Goal: Navigation & Orientation: Find specific page/section

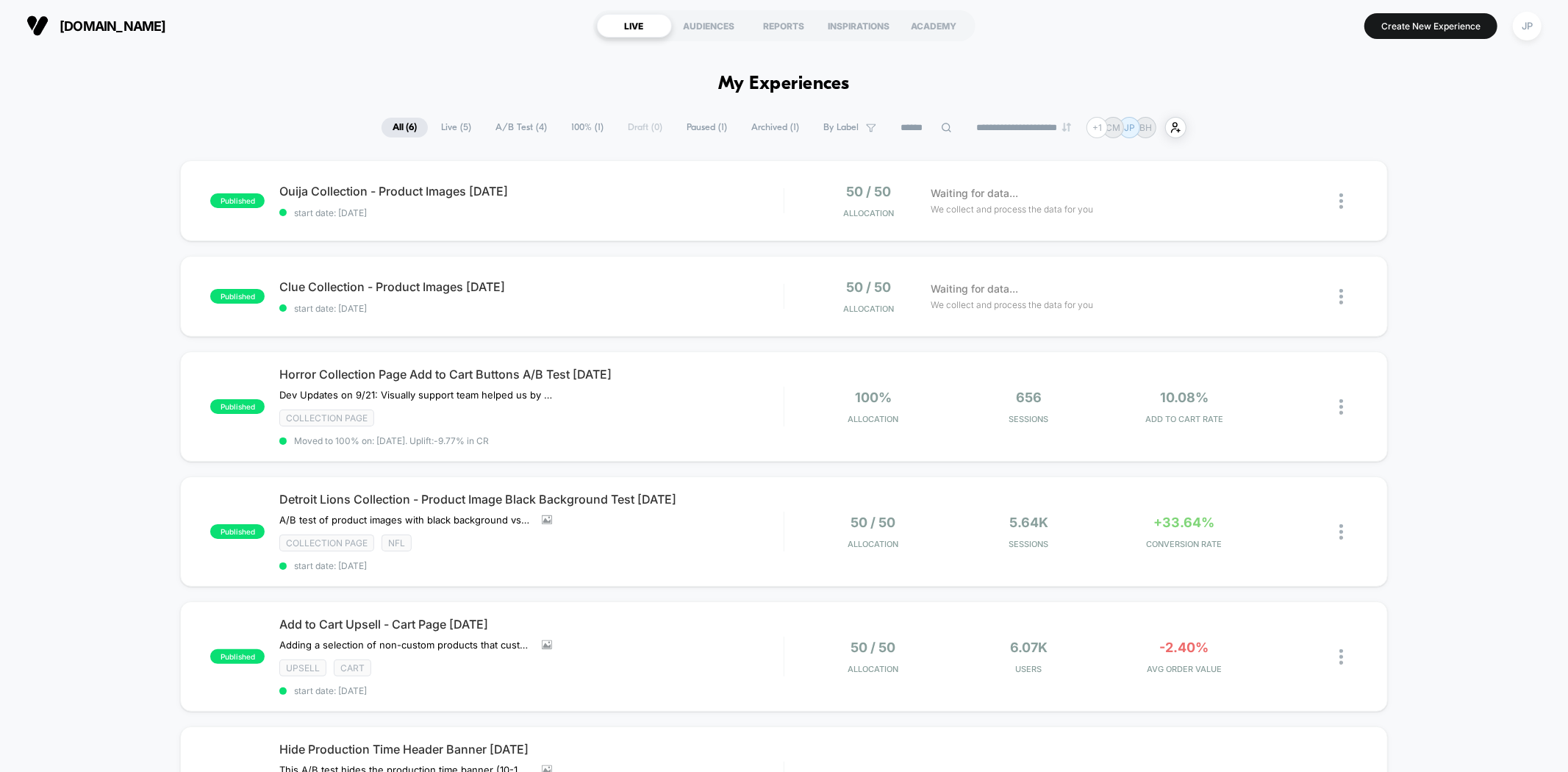
drag, startPoint x: 1465, startPoint y: 224, endPoint x: 1460, endPoint y: 258, distance: 34.4
click at [1465, 224] on div "published Ouija Collection - Product Images 09.23.25 start date: 9/24/2025 50 /…" at bounding box center [784, 536] width 1568 height 750
click at [774, 522] on div "Detroit Lions Collection - Product Image Black Background Test 09.12.25 A/B tes…" at bounding box center [531, 532] width 504 height 79
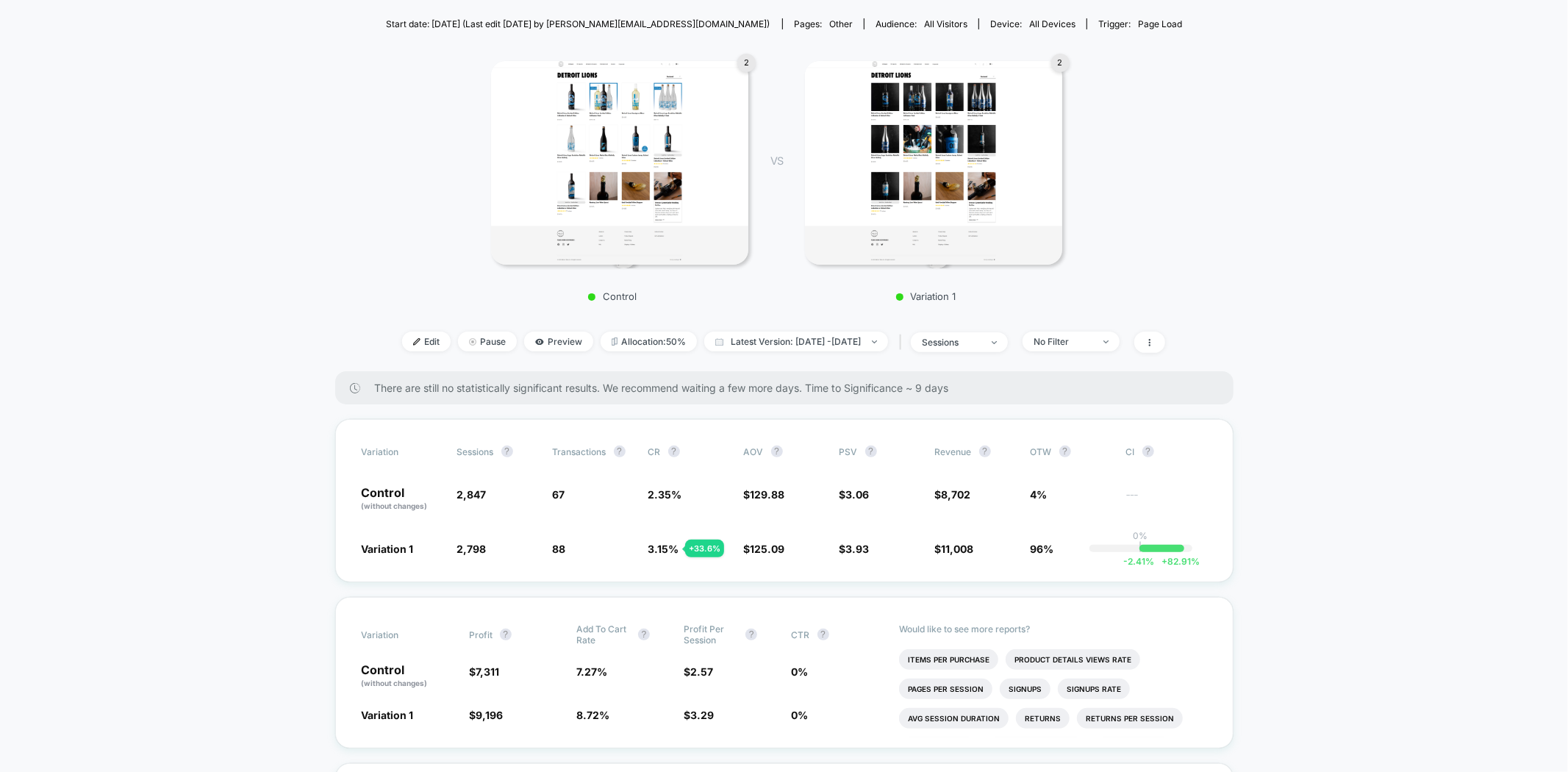
scroll to position [490, 0]
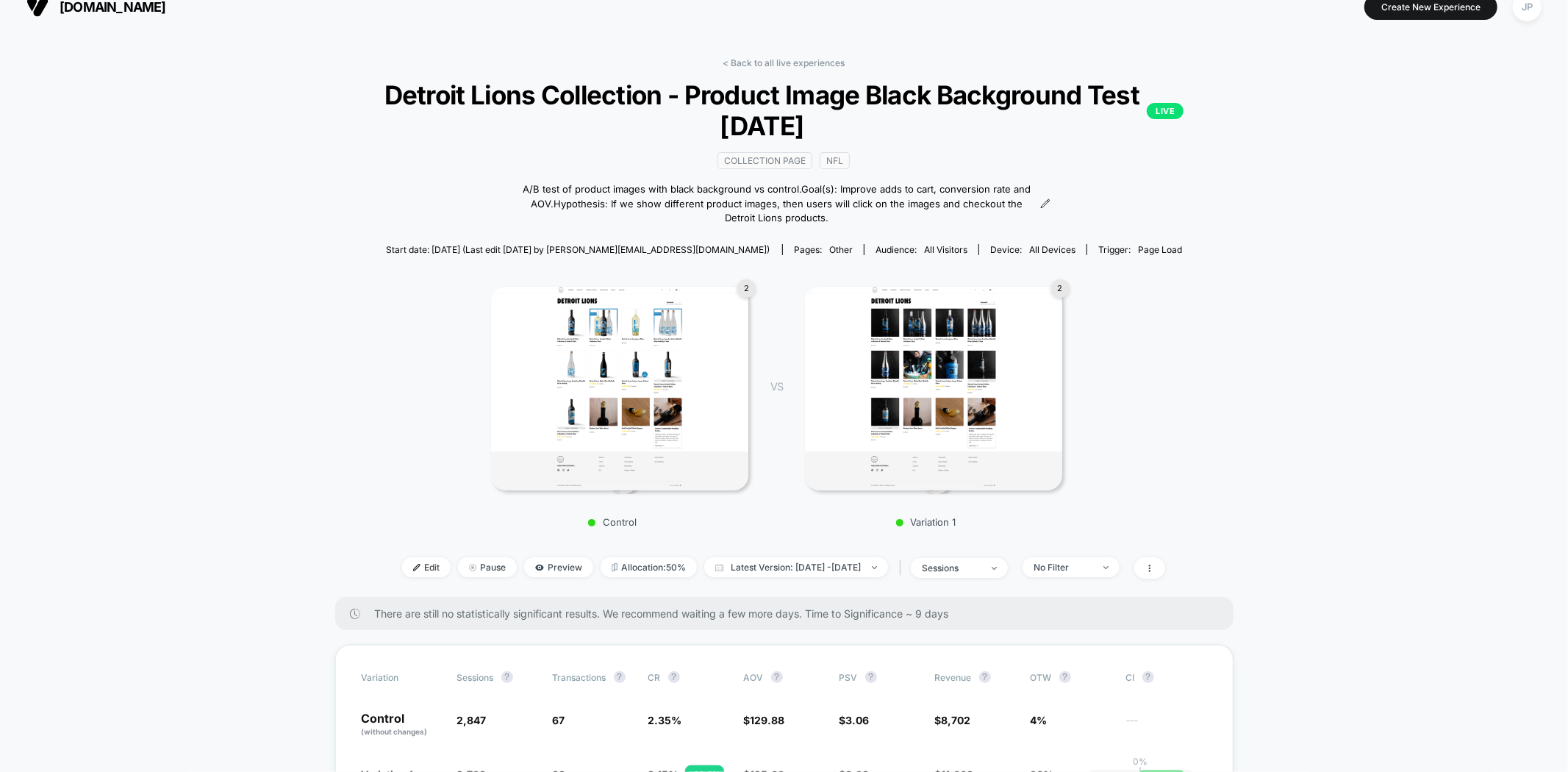
scroll to position [0, 0]
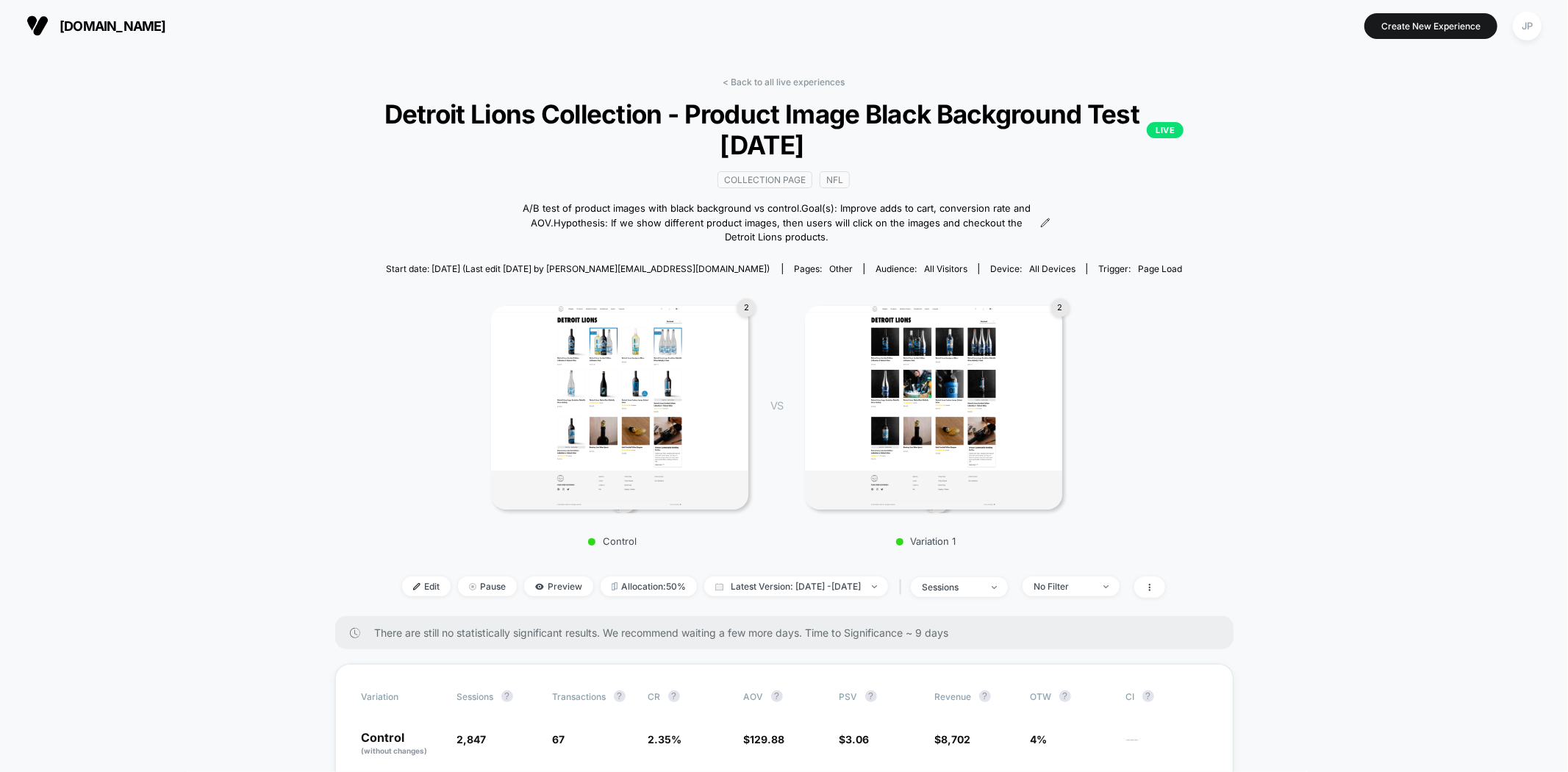
drag, startPoint x: 813, startPoint y: 86, endPoint x: 1235, endPoint y: 118, distance: 423.2
click at [812, 86] on link "< Back to all live experiences" at bounding box center [783, 82] width 122 height 11
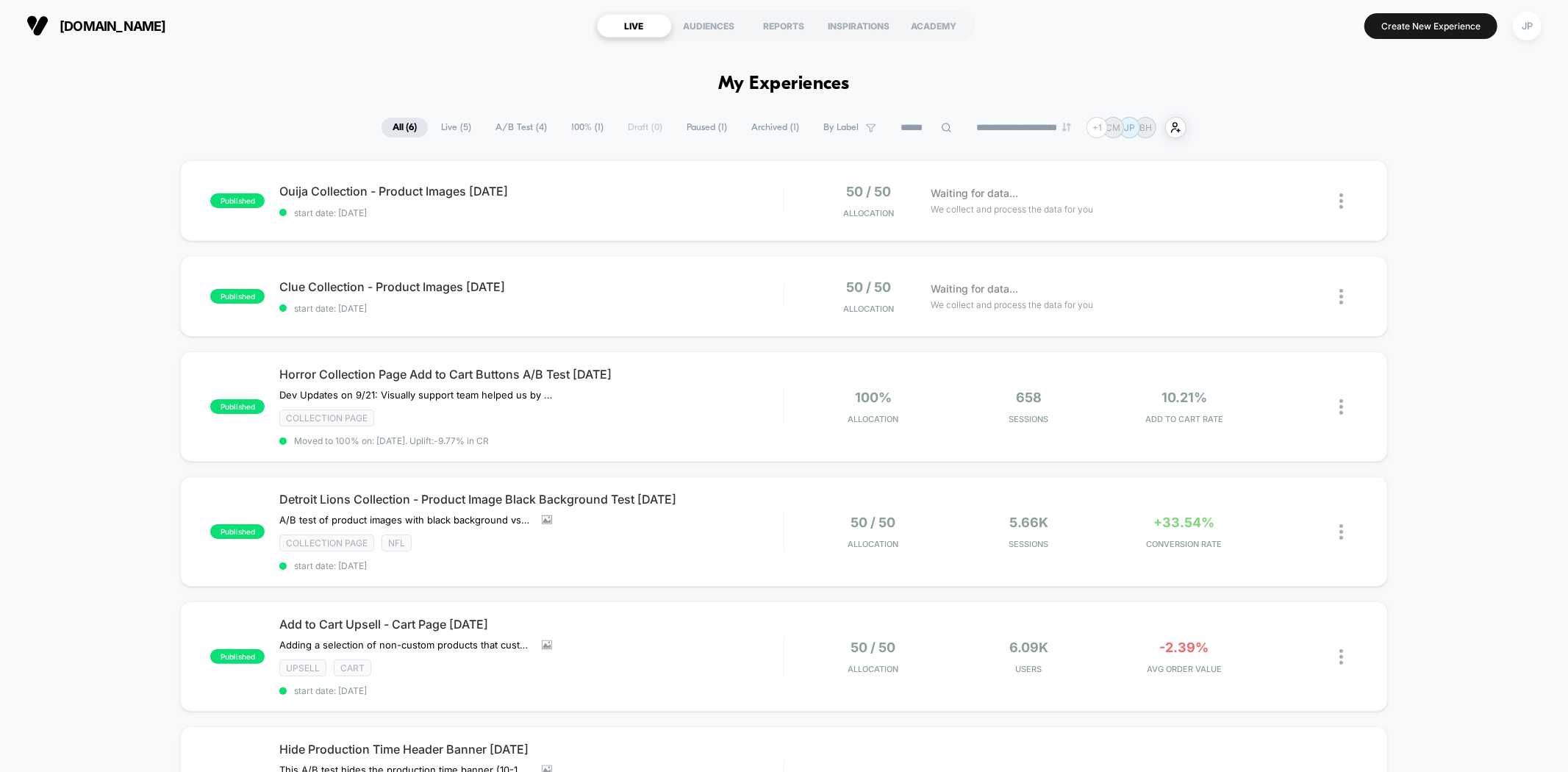
click at [1470, 280] on div "published Ouija Collection - Product Images [DATE] start date: [DATE] 50 / 50 A…" at bounding box center [784, 536] width 1568 height 750
click at [1461, 347] on div "published Ouija Collection - Product Images [DATE] start date: [DATE] 50 / 50 A…" at bounding box center [784, 536] width 1568 height 750
click at [115, 167] on div "published Ouija Collection - Product Images [DATE] start date: [DATE] 50 / 50 A…" at bounding box center [784, 536] width 1568 height 750
click at [119, 215] on div "published Ouija Collection - Product Images [DATE] start date: [DATE] 50 / 50 A…" at bounding box center [784, 536] width 1568 height 750
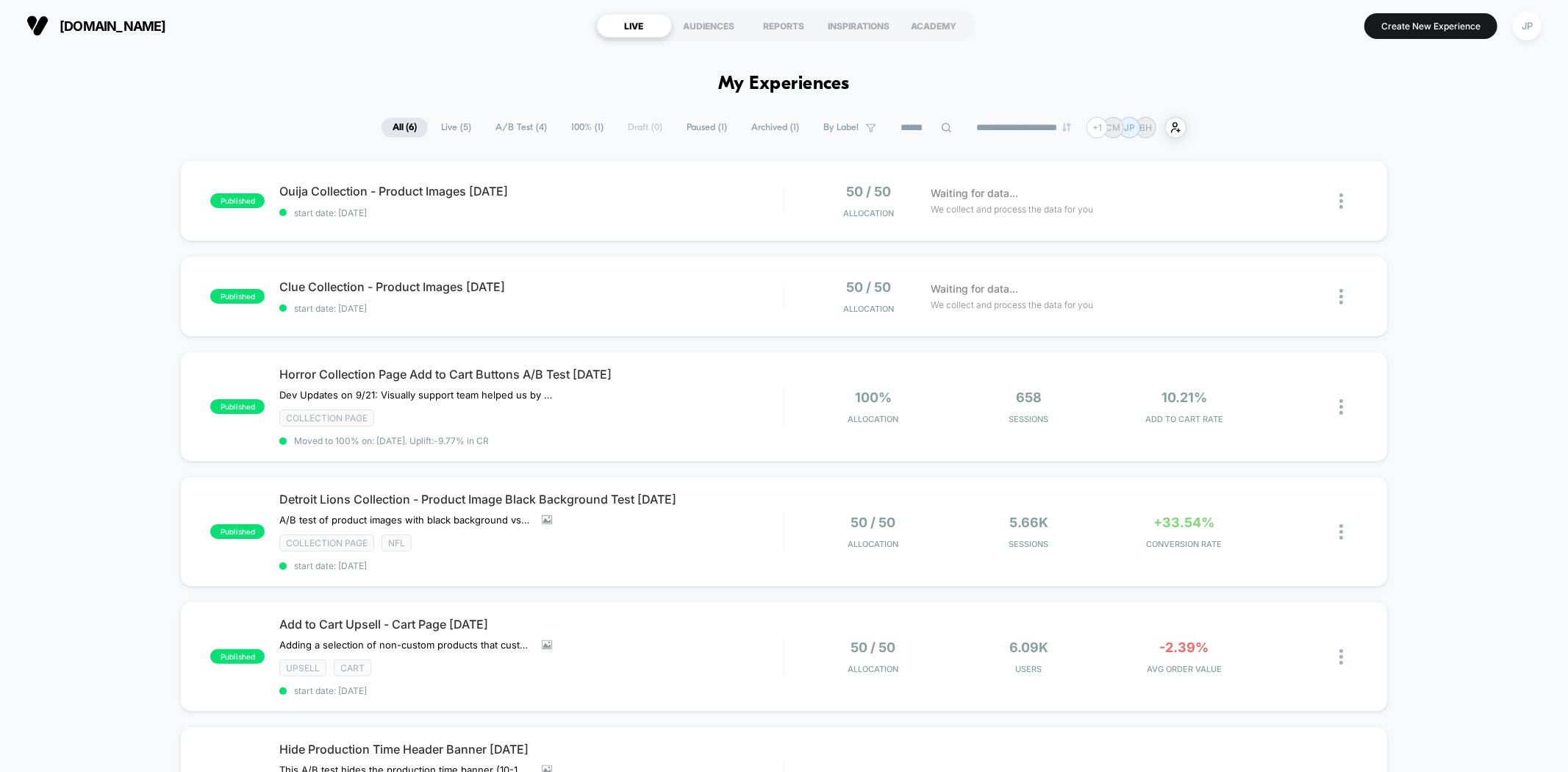
click at [93, 252] on div "published Ouija Collection - Product Images [DATE] start date: [DATE] 50 / 50 A…" at bounding box center [784, 536] width 1568 height 750
click at [99, 209] on div "published Ouija Collection - Product Images [DATE] start date: [DATE] 50 / 50 A…" at bounding box center [784, 536] width 1568 height 750
drag, startPoint x: 36, startPoint y: 147, endPoint x: 57, endPoint y: 78, distance: 72.1
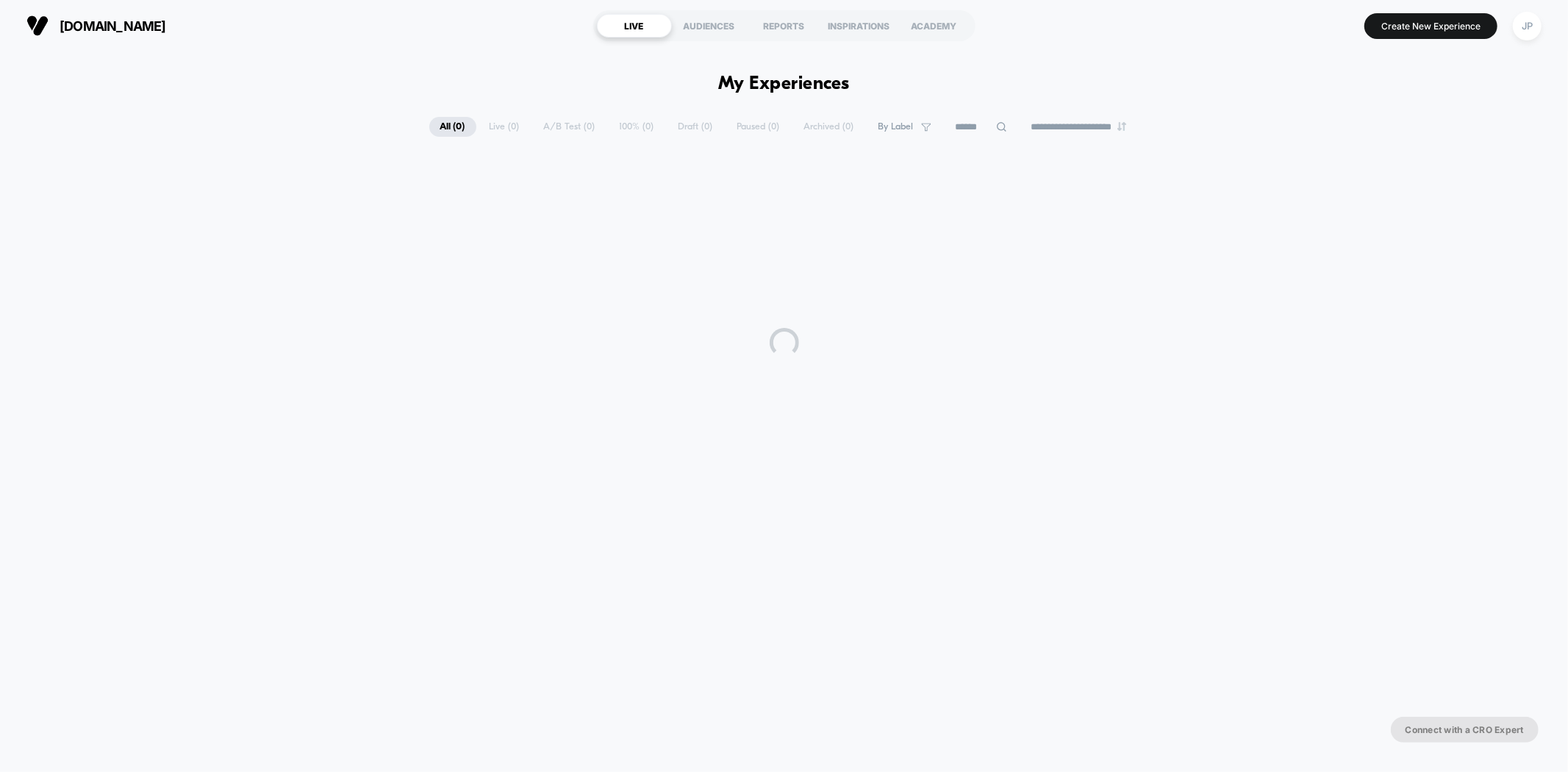
click at [107, 242] on div at bounding box center [784, 343] width 1568 height 367
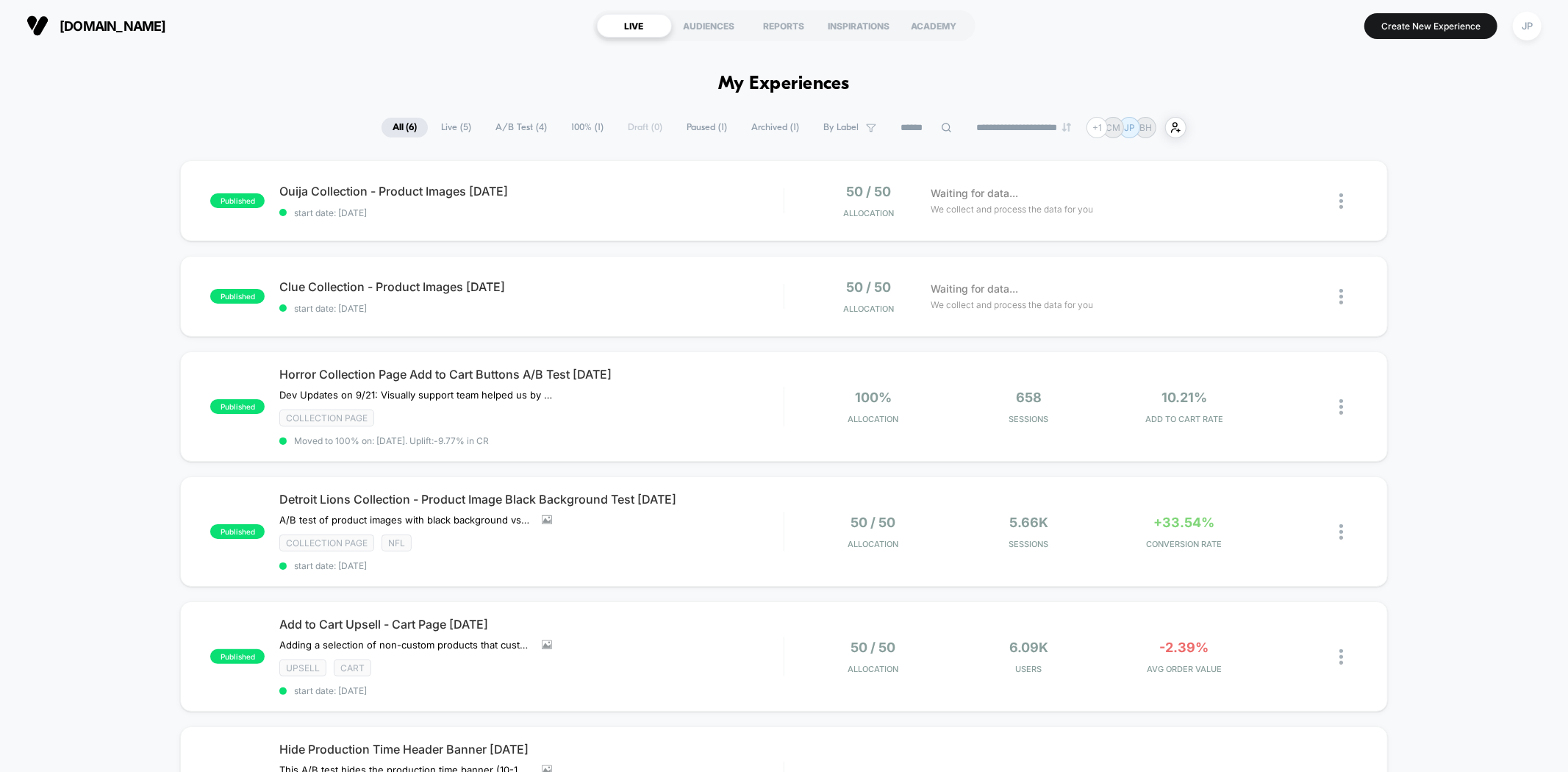
click at [70, 283] on div "published Ouija Collection - Product Images [DATE] start date: [DATE] 50 / 50 A…" at bounding box center [784, 536] width 1568 height 750
click at [122, 219] on div "published Ouija Collection - Product Images [DATE] start date: [DATE] 50 / 50 A…" at bounding box center [784, 536] width 1568 height 750
click at [122, 226] on div "published Ouija Collection - Product Images [DATE] start date: [DATE] 50 / 50 A…" at bounding box center [784, 536] width 1568 height 750
click at [122, 236] on div "published Ouija Collection - Product Images [DATE] start date: [DATE] 50 / 50 A…" at bounding box center [784, 536] width 1568 height 750
click at [61, 322] on div "published Ouija Collection - Product Images [DATE] start date: [DATE] 50 / 50 A…" at bounding box center [784, 536] width 1568 height 750
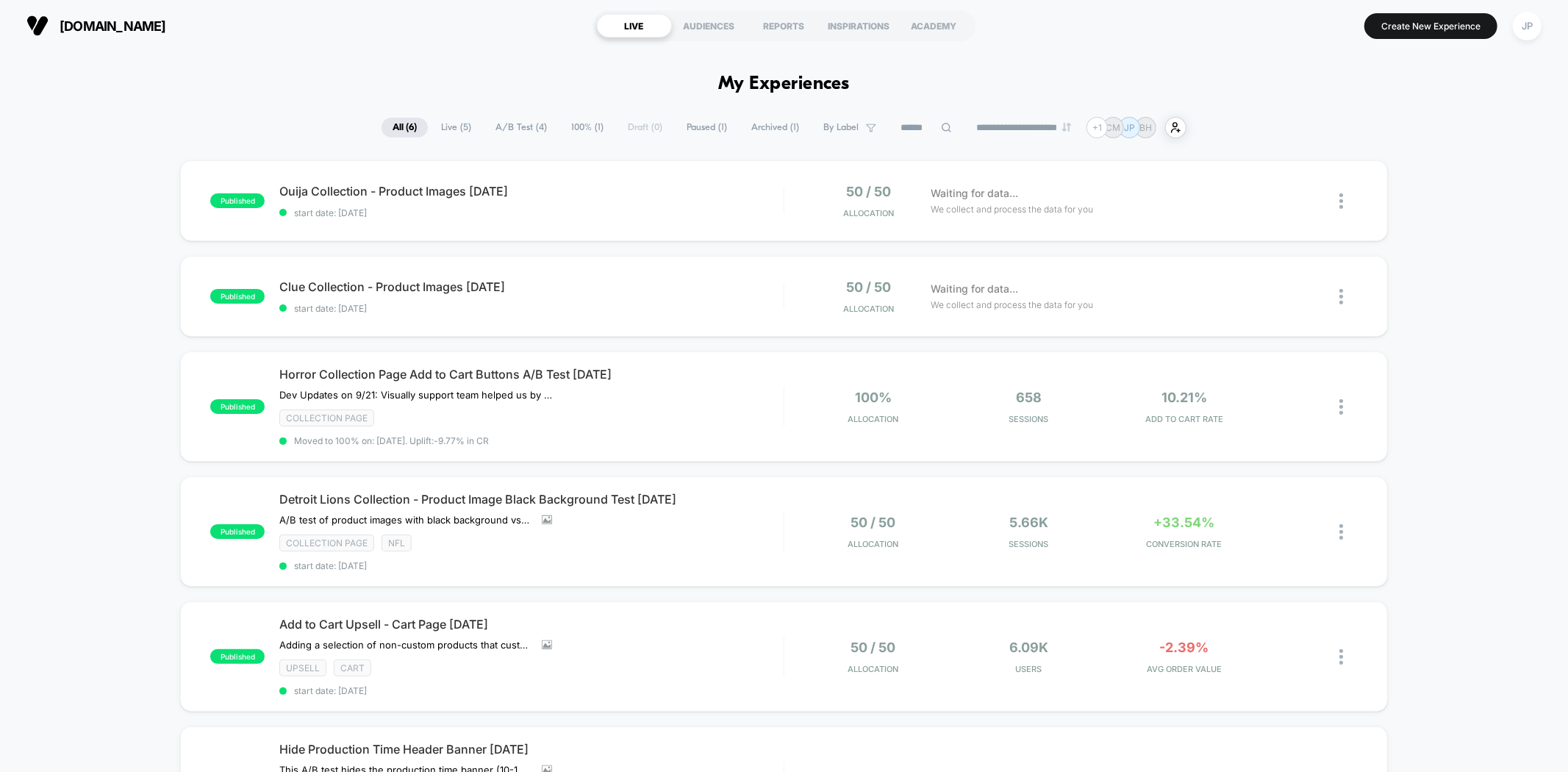
click at [108, 251] on div "published Ouija Collection - Product Images [DATE] start date: [DATE] 50 / 50 A…" at bounding box center [784, 536] width 1568 height 750
click at [115, 234] on div "published Ouija Collection - Product Images [DATE] start date: [DATE] 50 / 50 A…" at bounding box center [784, 536] width 1568 height 750
click at [135, 236] on div "published Ouija Collection - Product Images [DATE] start date: [DATE] 50 / 50 A…" at bounding box center [784, 536] width 1568 height 750
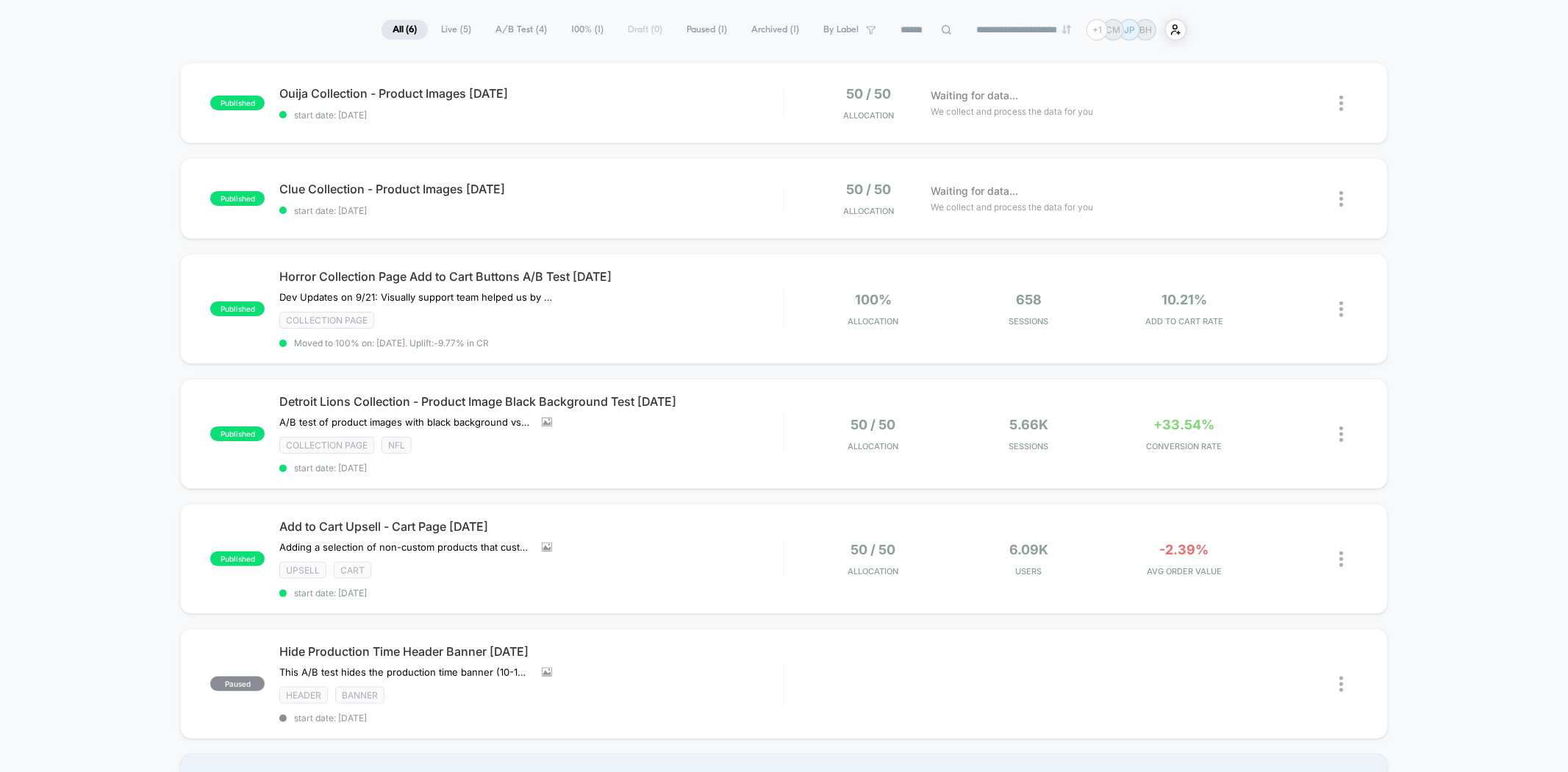
scroll to position [81, 0]
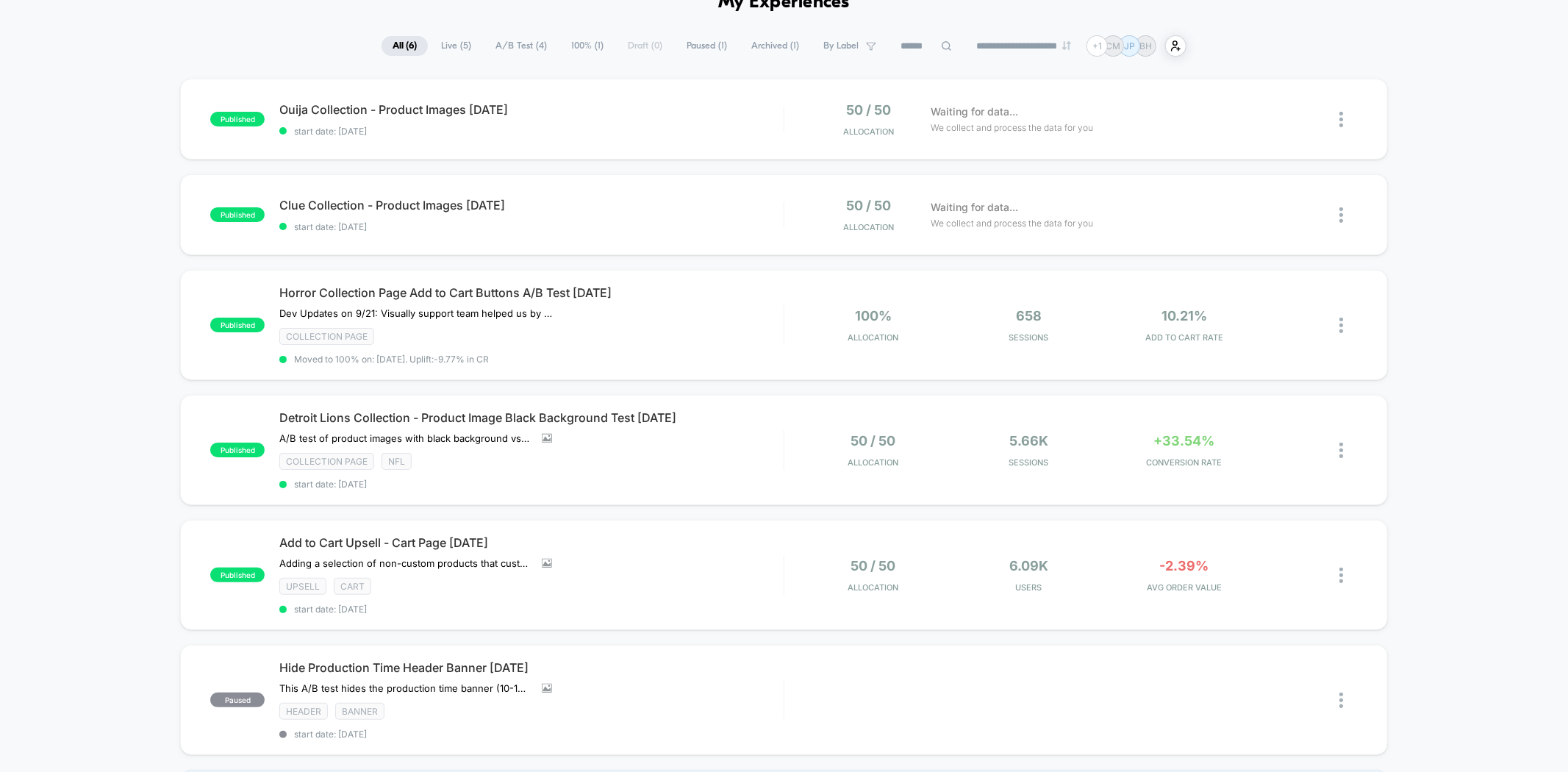
click at [1433, 246] on div "published Ouija Collection - Product Images [DATE] start date: [DATE] 50 / 50 A…" at bounding box center [784, 454] width 1568 height 750
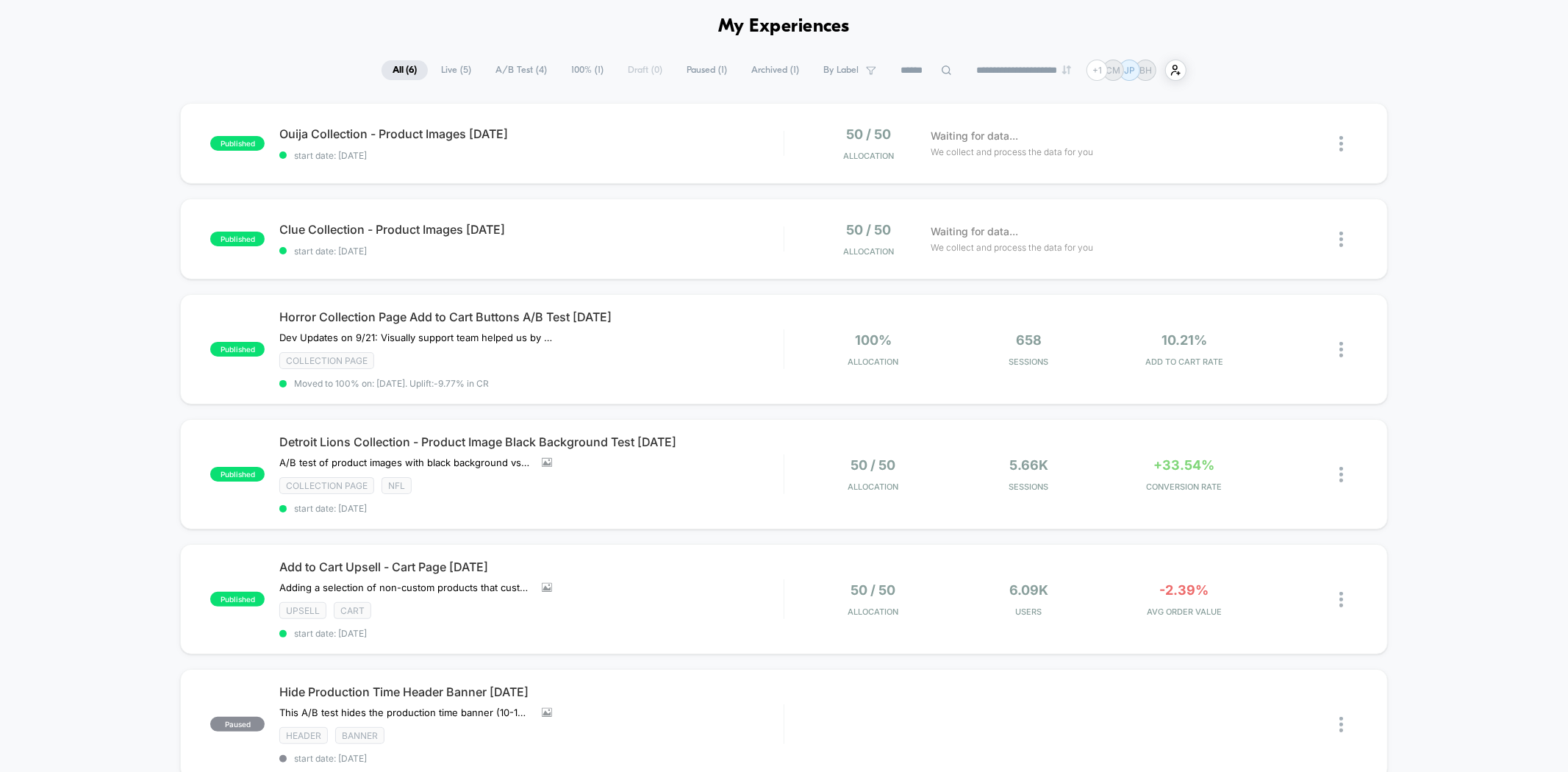
scroll to position [0, 0]
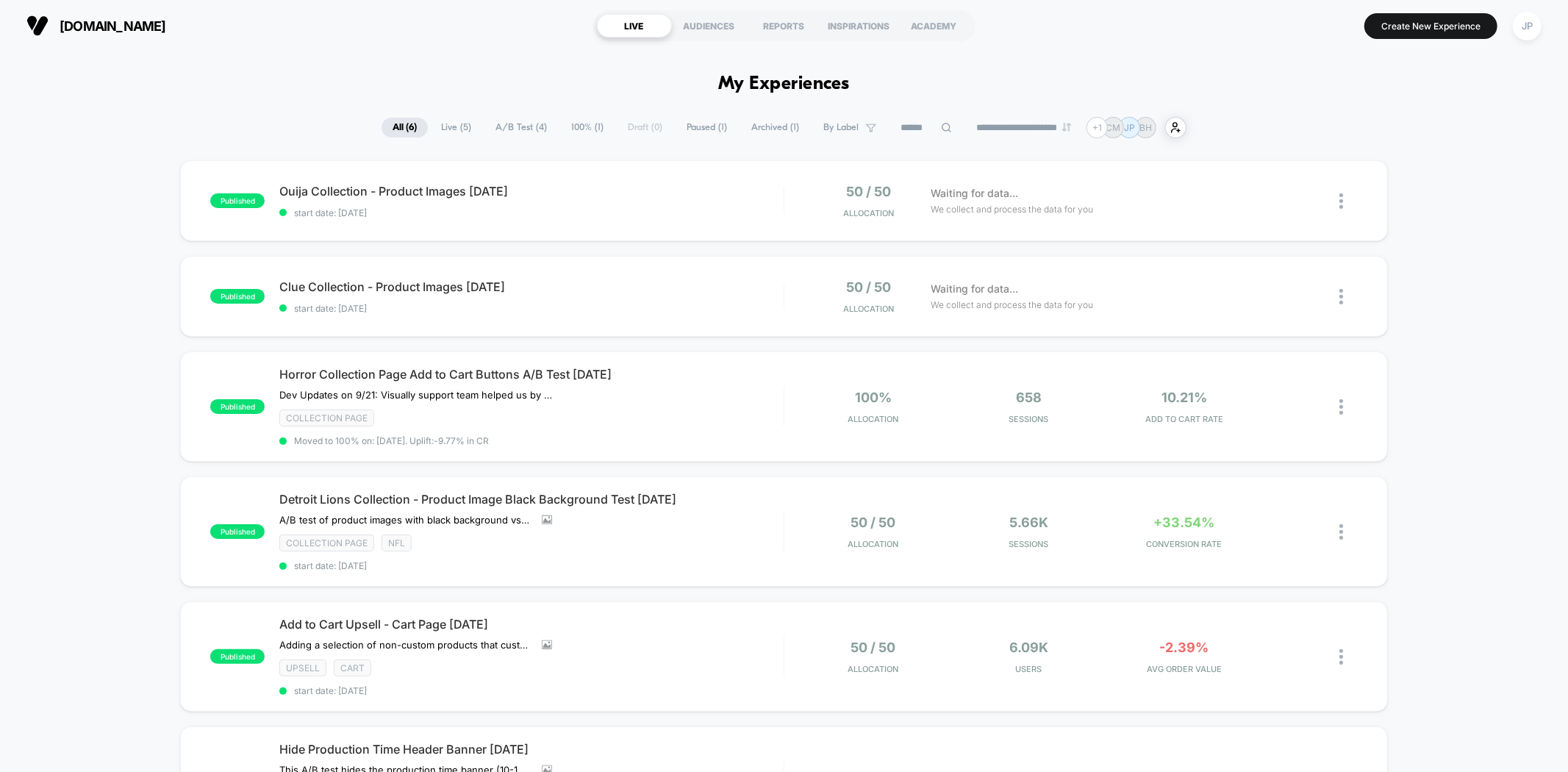
click at [100, 202] on div "published Ouija Collection - Product Images [DATE] start date: [DATE] 50 / 50 A…" at bounding box center [784, 536] width 1568 height 750
click at [128, 294] on div "published Ouija Collection - Product Images [DATE] start date: [DATE] 50 / 50 A…" at bounding box center [784, 536] width 1568 height 750
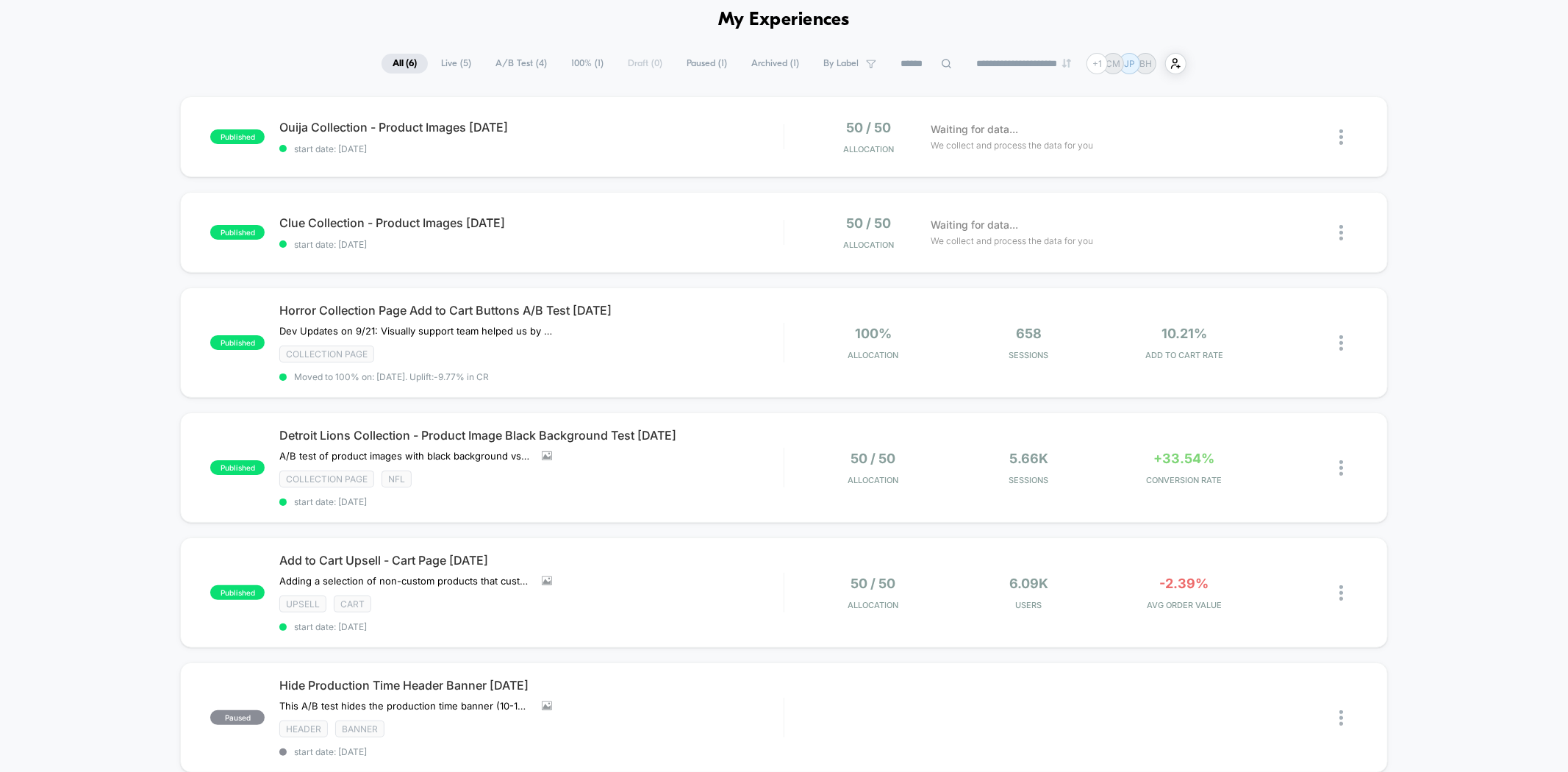
scroll to position [62, 0]
click at [110, 245] on div "published Ouija Collection - Product Images [DATE] start date: [DATE] 50 / 50 A…" at bounding box center [784, 474] width 1568 height 750
click at [95, 350] on div "published Ouija Collection - Product Images [DATE] start date: [DATE] 50 / 50 A…" at bounding box center [784, 474] width 1568 height 750
click at [116, 246] on div "published Ouija Collection - Product Images [DATE] start date: [DATE] 50 / 50 A…" at bounding box center [784, 474] width 1568 height 750
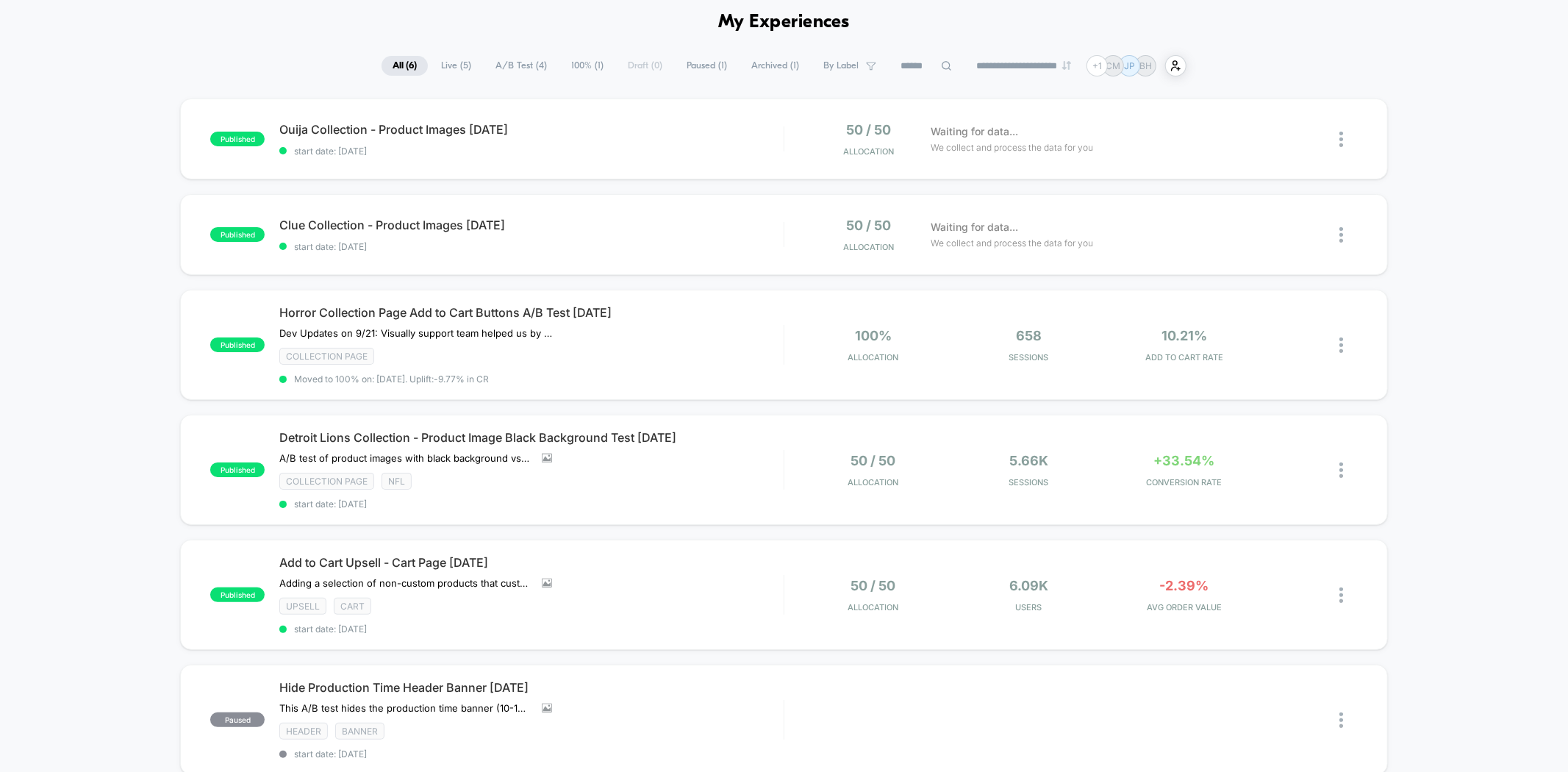
click at [116, 243] on div "published Ouija Collection - Product Images [DATE] start date: [DATE] 50 / 50 A…" at bounding box center [784, 474] width 1568 height 750
click at [105, 292] on div "published Ouija Collection - Product Images [DATE] start date: [DATE] 50 / 50 A…" at bounding box center [784, 474] width 1568 height 750
click at [108, 230] on div "published Ouija Collection - Product Images [DATE] start date: [DATE] 50 / 50 A…" at bounding box center [784, 474] width 1568 height 750
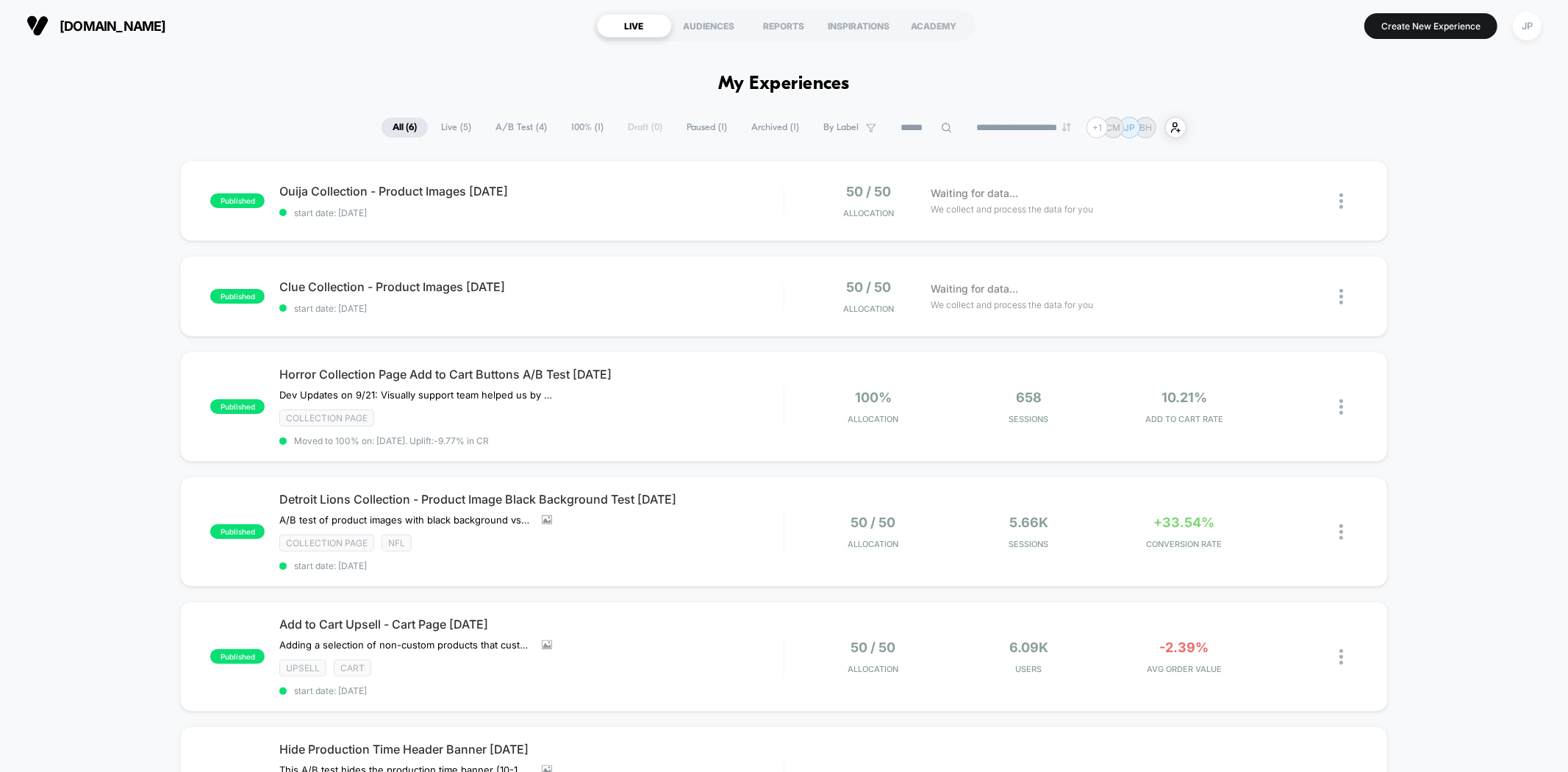
click at [105, 226] on div "published Ouija Collection - Product Images [DATE] start date: [DATE] 50 / 50 A…" at bounding box center [784, 536] width 1568 height 750
click at [1529, 28] on div "JP" at bounding box center [1526, 26] width 29 height 29
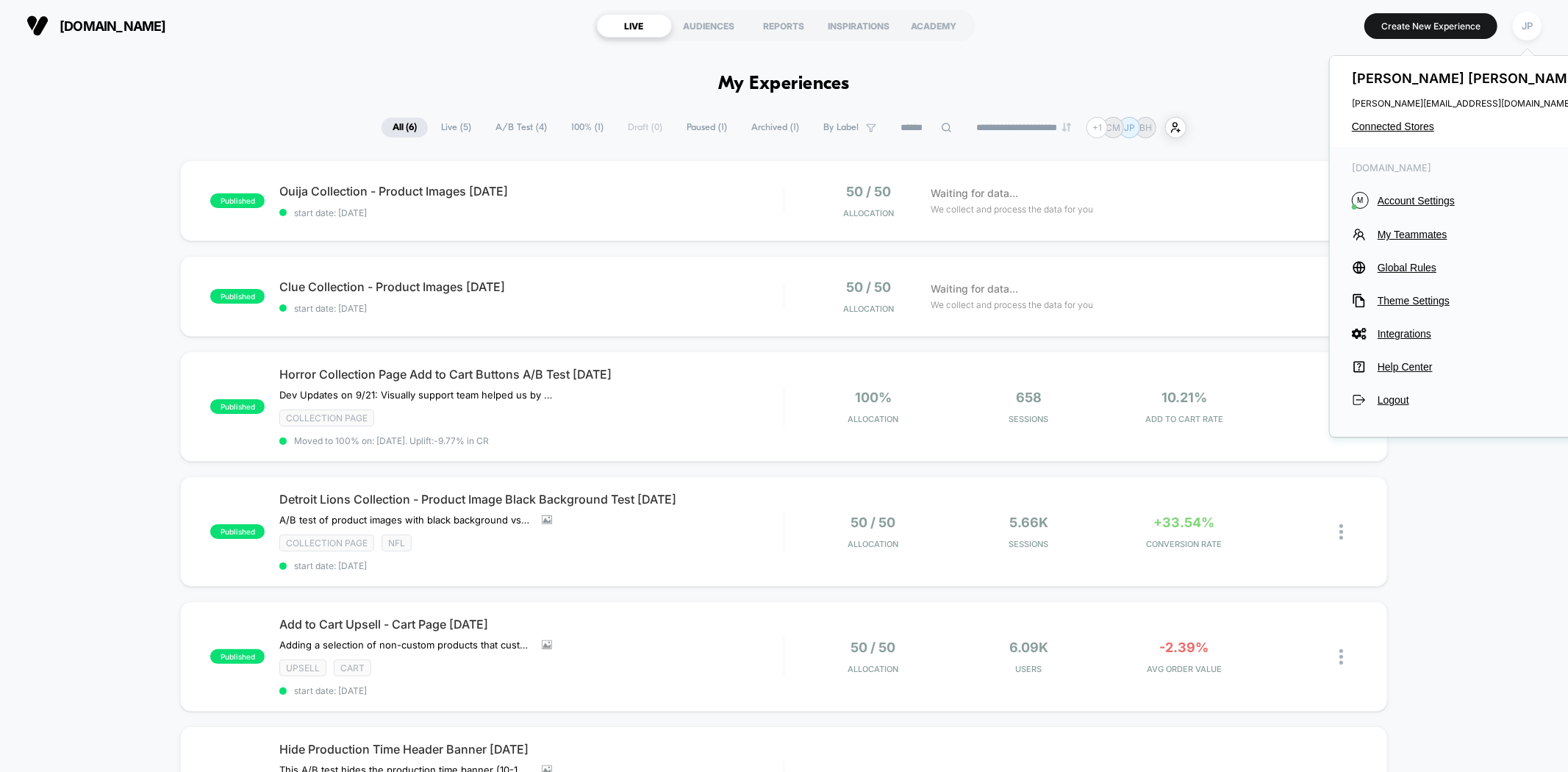
click at [1413, 556] on div "published Ouija Collection - Product Images [DATE] start date: [DATE] 50 / 50 A…" at bounding box center [784, 536] width 1568 height 750
